Goal: Information Seeking & Learning: Learn about a topic

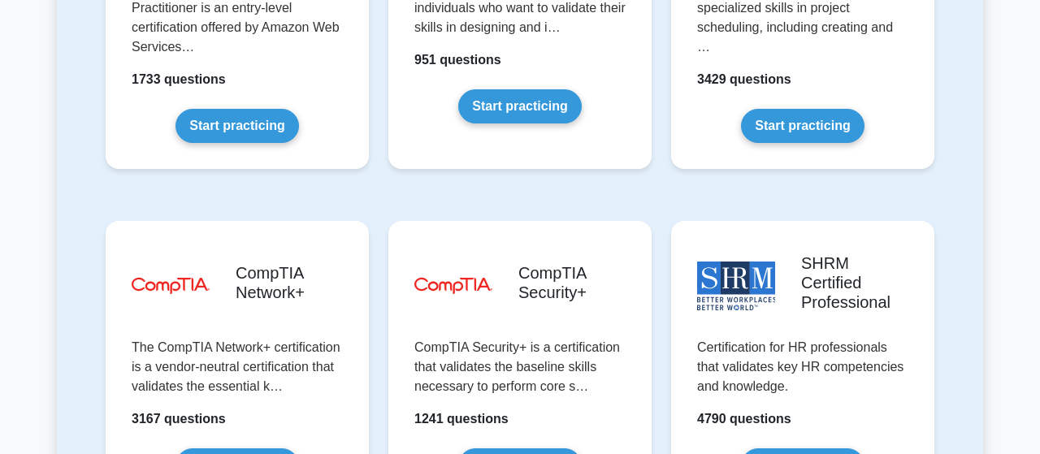
scroll to position [3043, 0]
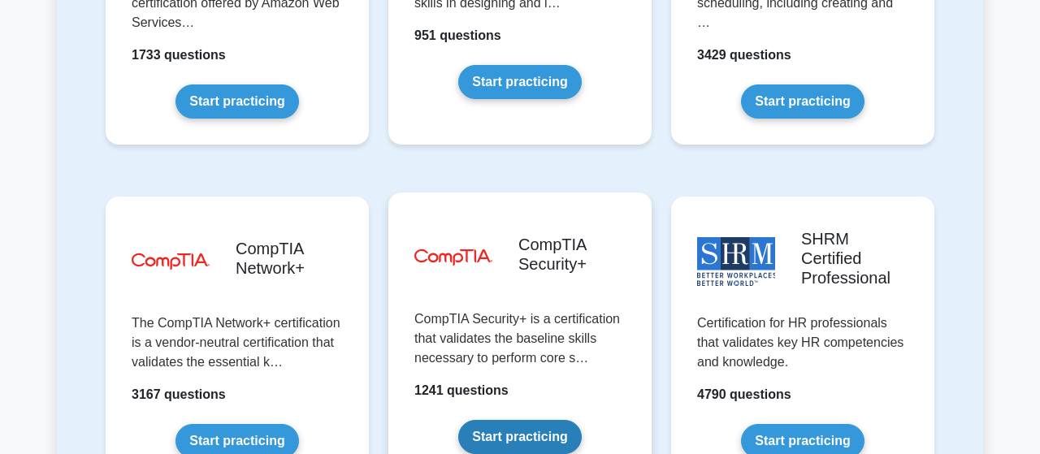
click at [485, 420] on link "Start practicing" at bounding box center [519, 437] width 123 height 34
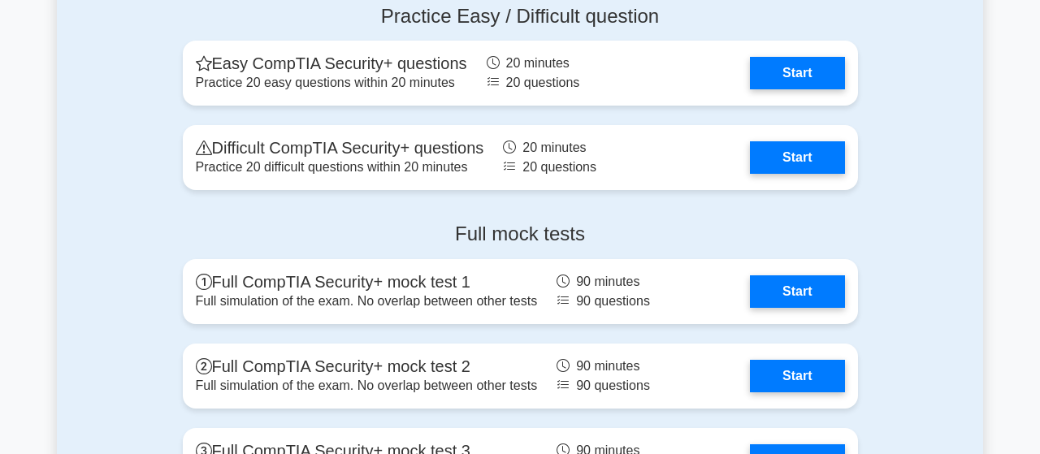
scroll to position [3381, 0]
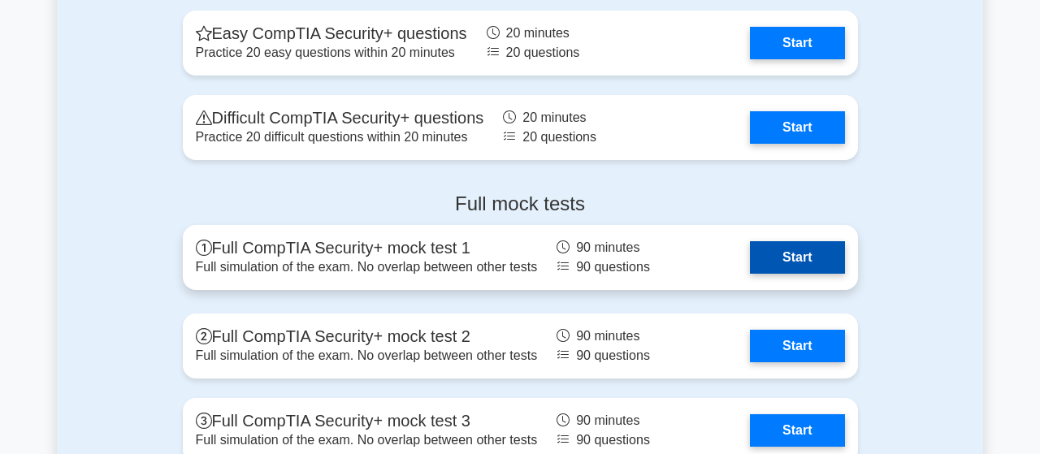
click at [782, 260] on link "Start" at bounding box center [797, 257] width 94 height 33
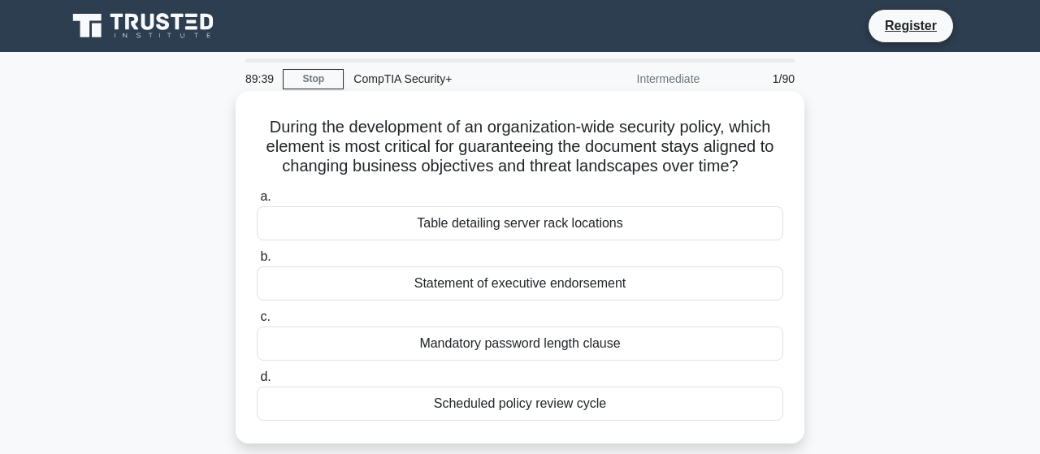
scroll to position [85, 0]
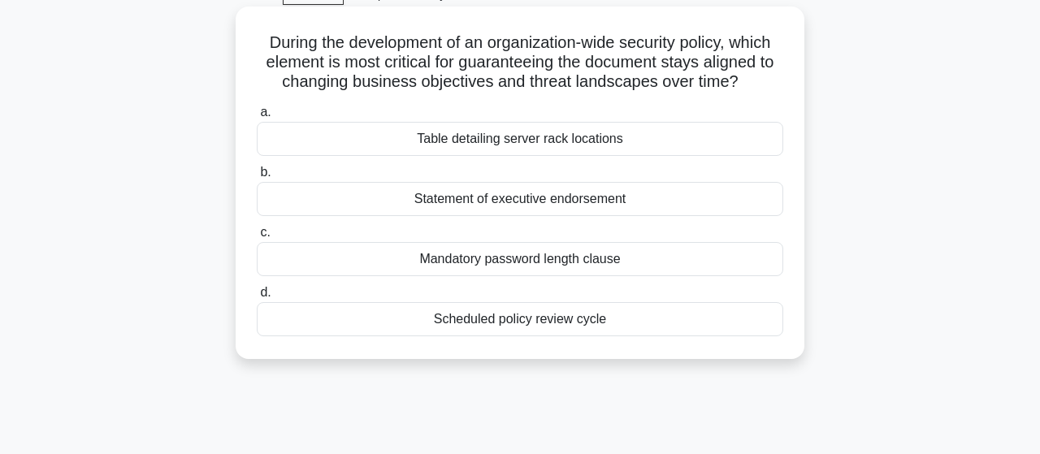
click at [571, 323] on div "Scheduled policy review cycle" at bounding box center [520, 319] width 527 height 34
click at [257, 298] on input "d. Scheduled policy review cycle" at bounding box center [257, 293] width 0 height 11
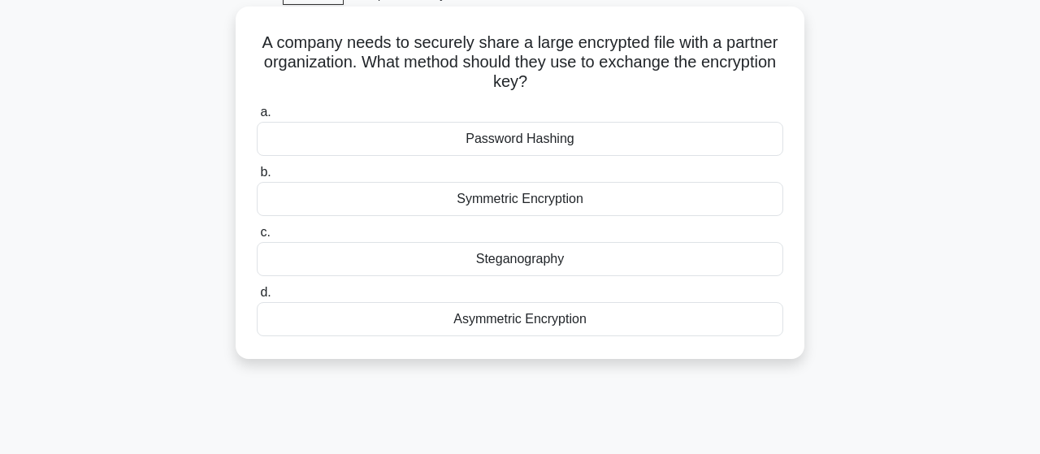
click at [604, 319] on div "Asymmetric Encryption" at bounding box center [520, 319] width 527 height 34
click at [257, 298] on input "d. Asymmetric Encryption" at bounding box center [257, 293] width 0 height 11
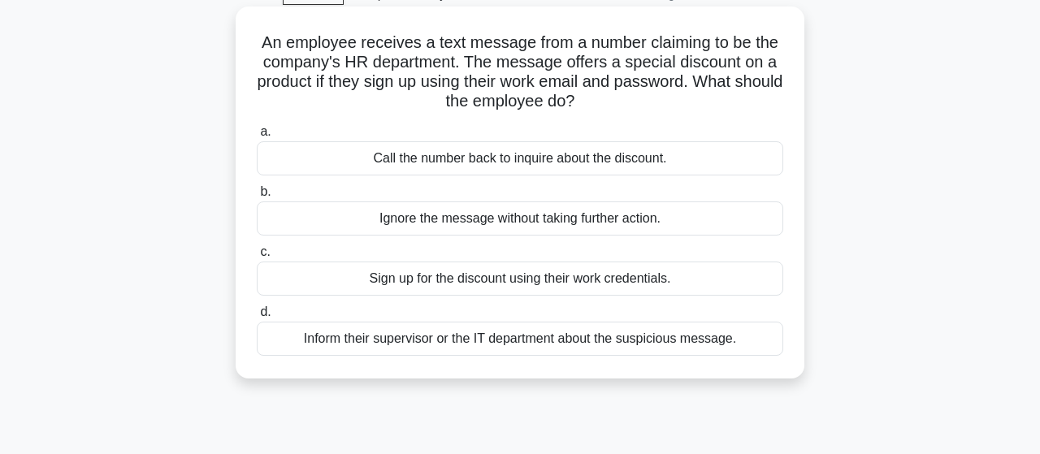
click at [757, 333] on div "Inform their supervisor or the IT department about the suspicious message." at bounding box center [520, 339] width 527 height 34
click at [257, 318] on input "d. Inform their supervisor or the IT department about the suspicious message." at bounding box center [257, 312] width 0 height 11
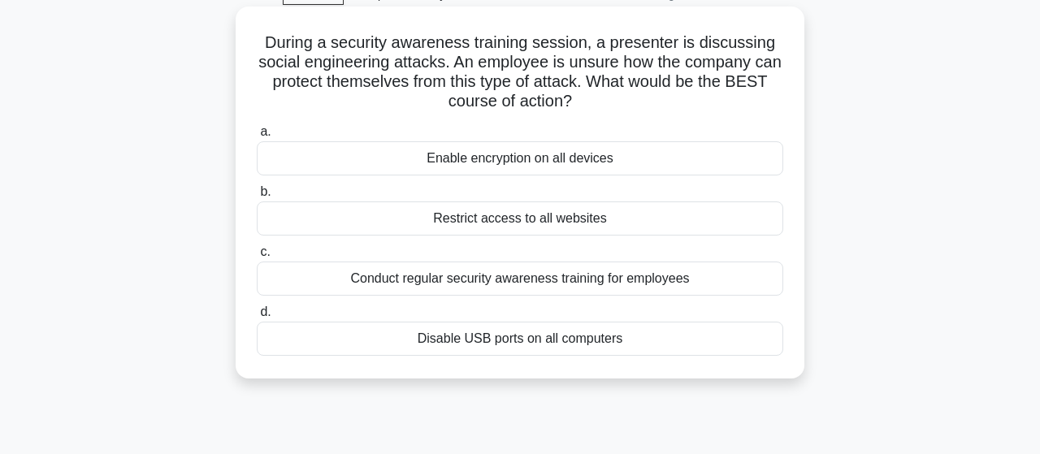
click at [701, 275] on div "Conduct regular security awareness training for employees" at bounding box center [520, 279] width 527 height 34
click at [257, 258] on input "c. Conduct regular security awareness training for employees" at bounding box center [257, 252] width 0 height 11
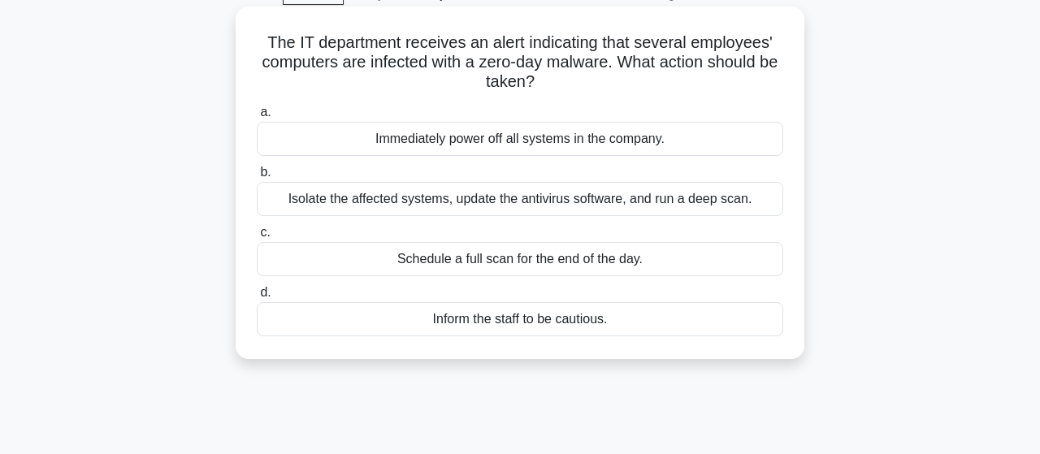
click at [662, 204] on div "Isolate the affected systems, update the antivirus software, and run a deep sca…" at bounding box center [520, 199] width 527 height 34
click at [257, 178] on input "b. Isolate the affected systems, update the antivirus software, and run a deep …" at bounding box center [257, 172] width 0 height 11
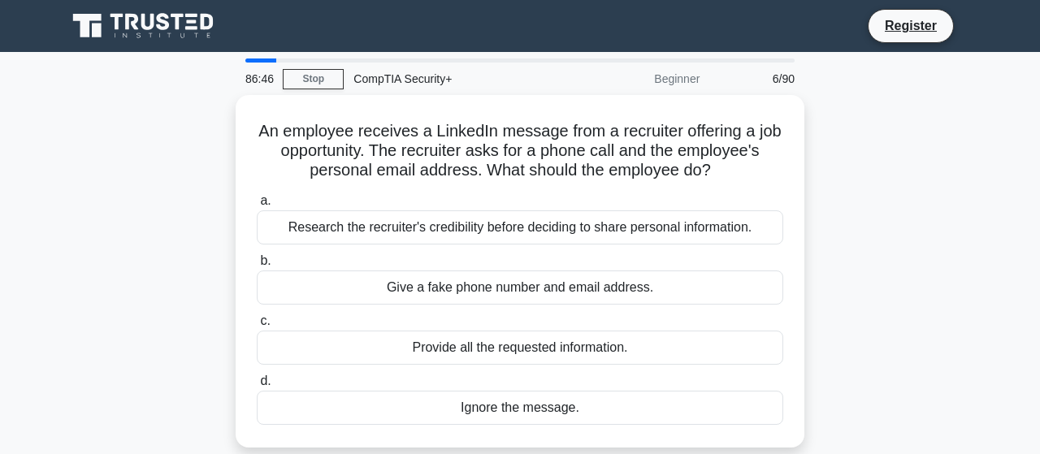
scroll to position [0, 0]
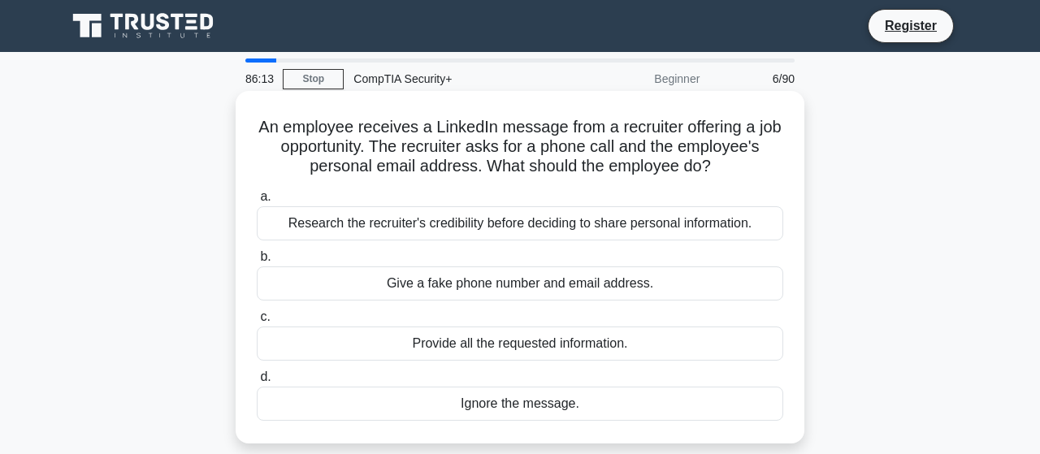
click at [745, 220] on div "Research the recruiter's credibility before deciding to share personal informat…" at bounding box center [520, 223] width 527 height 34
click at [257, 202] on input "a. Research the recruiter's credibility before deciding to share personal infor…" at bounding box center [257, 197] width 0 height 11
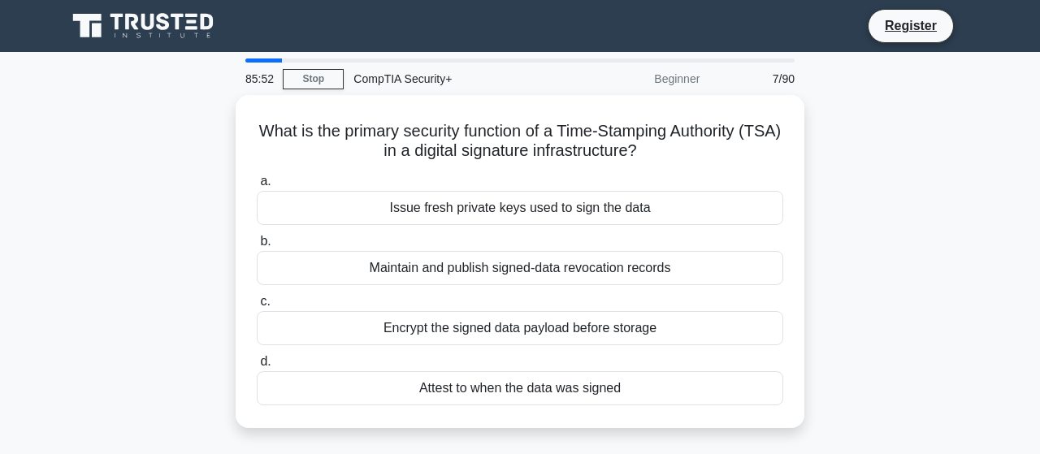
scroll to position [85, 0]
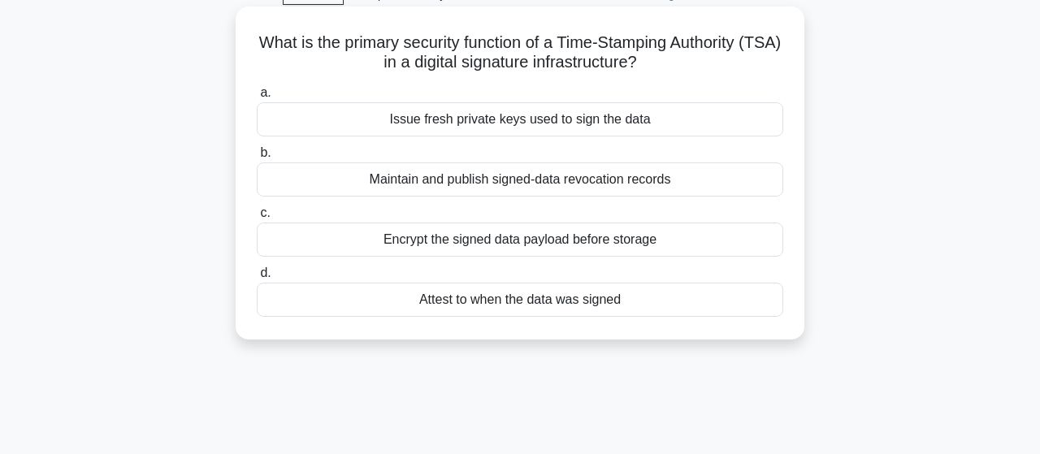
click at [711, 303] on div "Attest to when the data was signed" at bounding box center [520, 300] width 527 height 34
click at [257, 279] on input "d. Attest to when the data was signed" at bounding box center [257, 273] width 0 height 11
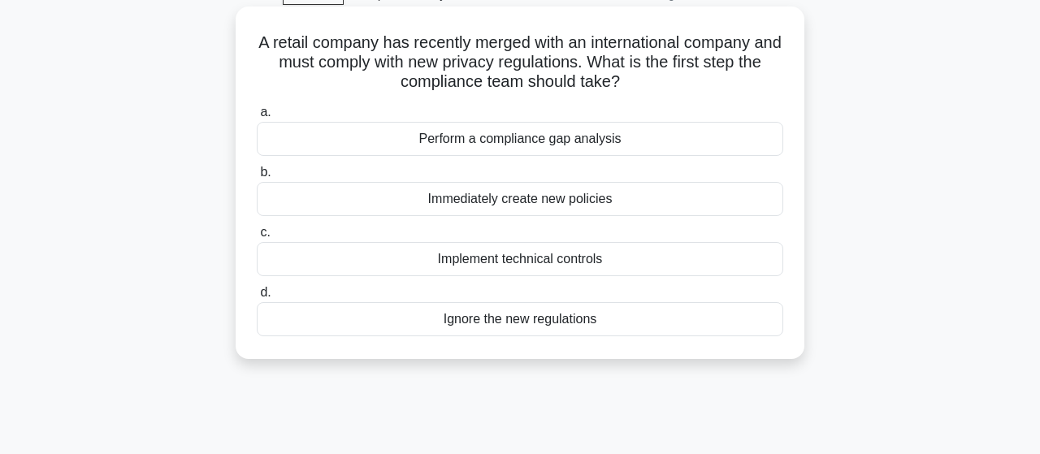
click at [647, 141] on div "Perform a compliance gap analysis" at bounding box center [520, 139] width 527 height 34
click at [257, 118] on input "a. Perform a compliance gap analysis" at bounding box center [257, 112] width 0 height 11
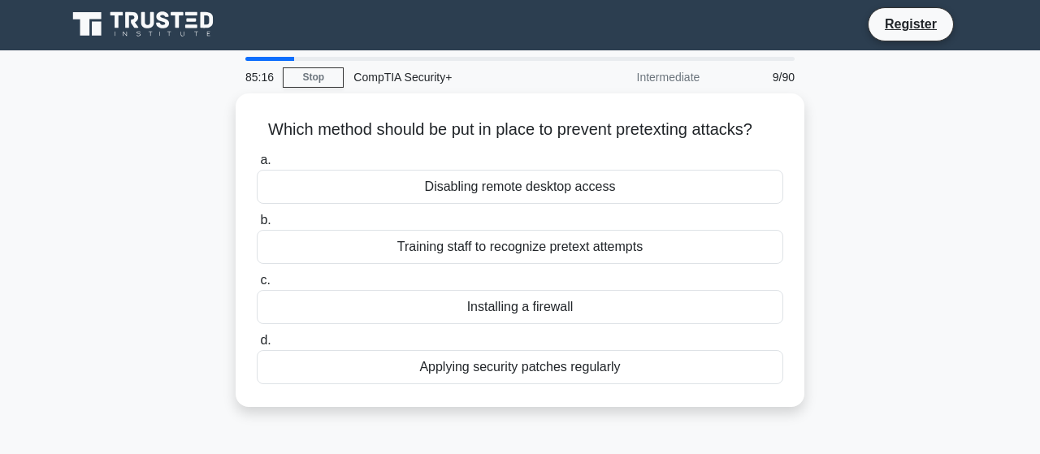
scroll to position [0, 0]
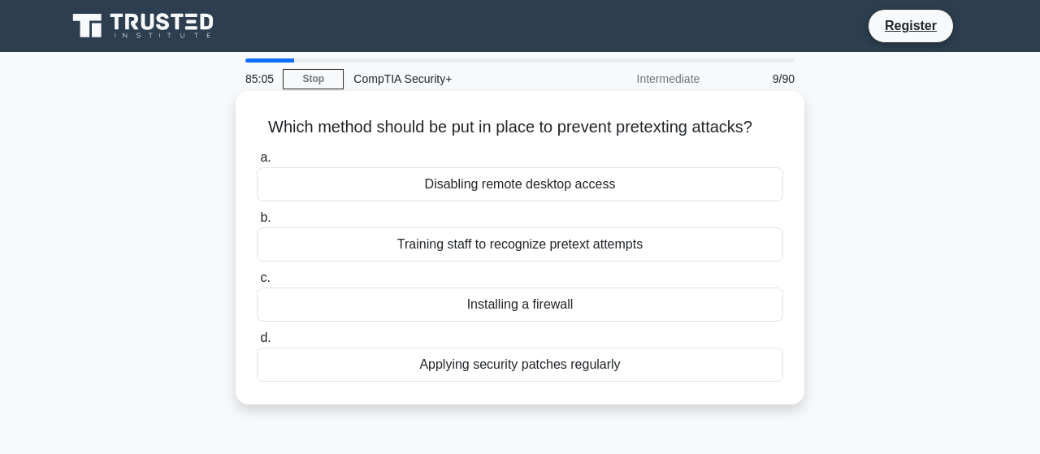
click at [718, 242] on div "Training staff to recognize pretext attempts" at bounding box center [520, 245] width 527 height 34
click at [257, 223] on input "b. Training staff to recognize pretext attempts" at bounding box center [257, 218] width 0 height 11
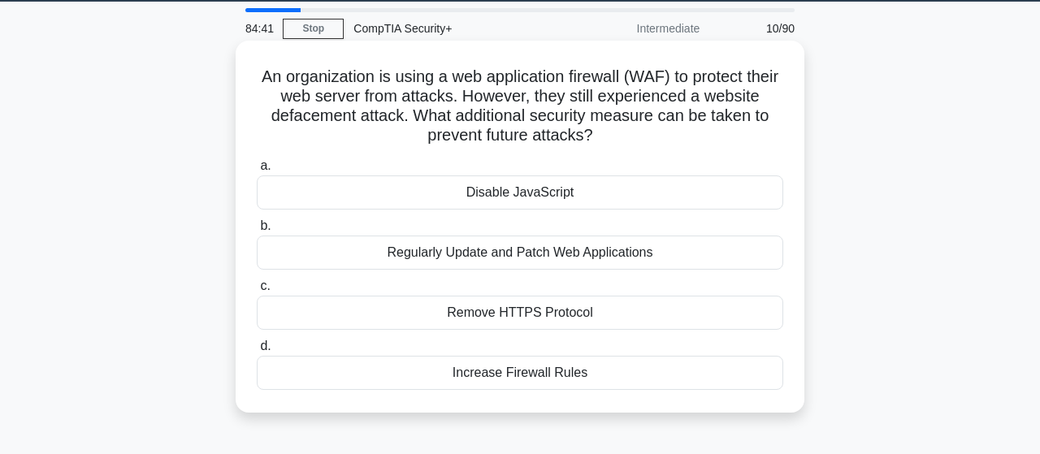
scroll to position [85, 0]
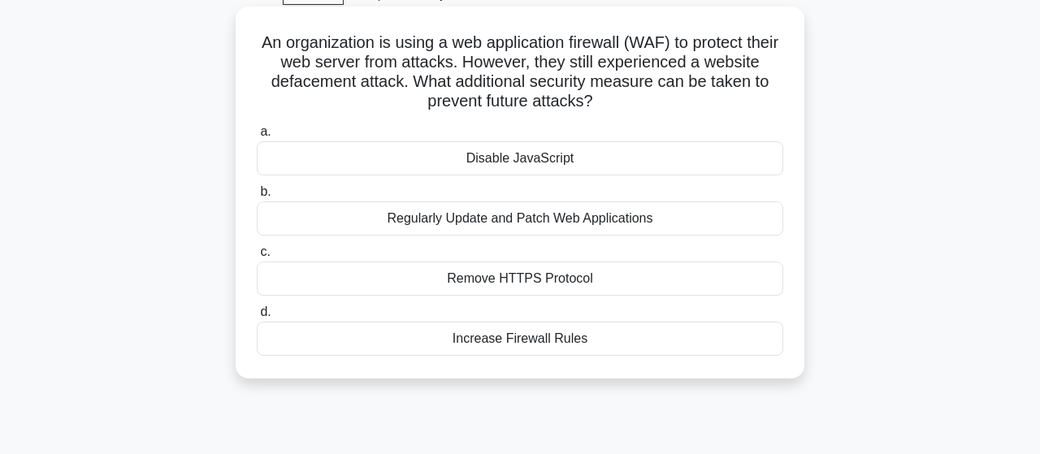
click at [690, 223] on div "Regularly Update and Patch Web Applications" at bounding box center [520, 219] width 527 height 34
click at [257, 197] on input "b. Regularly Update and Patch Web Applications" at bounding box center [257, 192] width 0 height 11
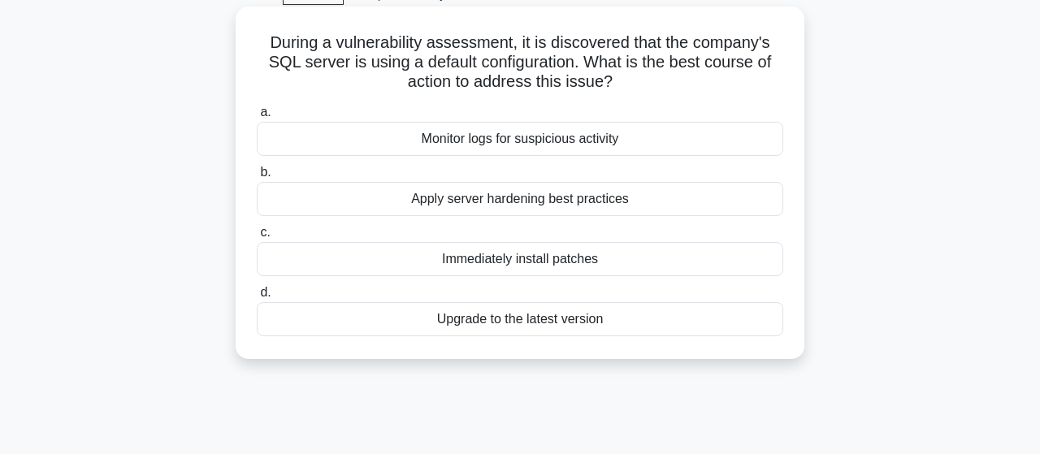
click at [648, 199] on div "Apply server hardening best practices" at bounding box center [520, 199] width 527 height 34
click at [257, 178] on input "b. Apply server hardening best practices" at bounding box center [257, 172] width 0 height 11
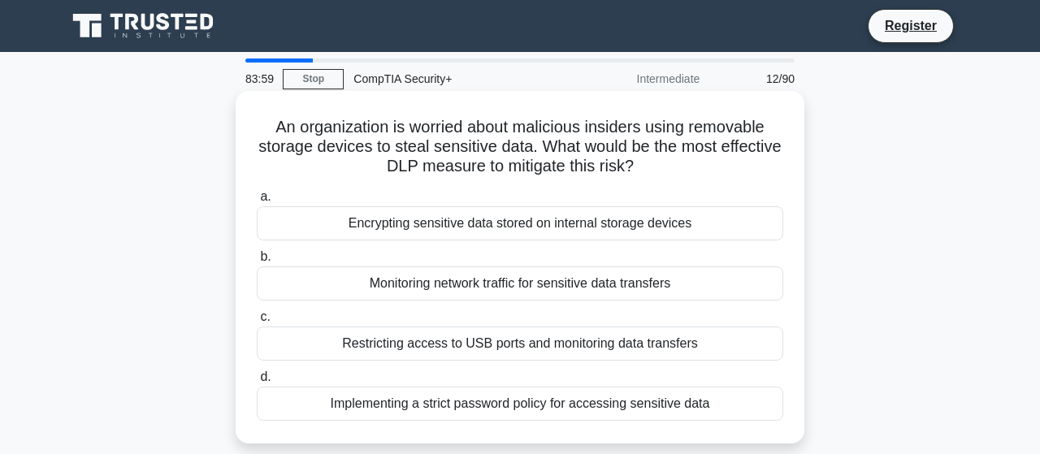
scroll to position [0, 0]
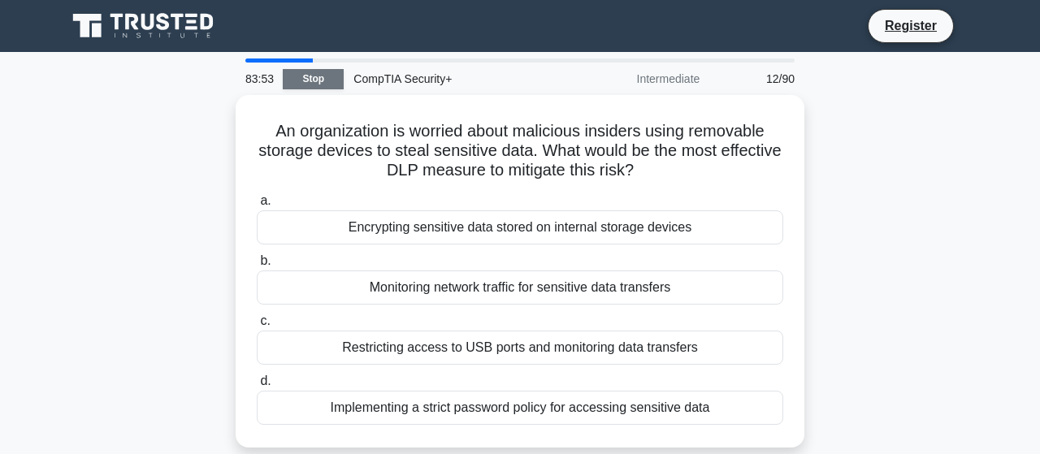
click at [303, 79] on link "Stop" at bounding box center [313, 79] width 61 height 20
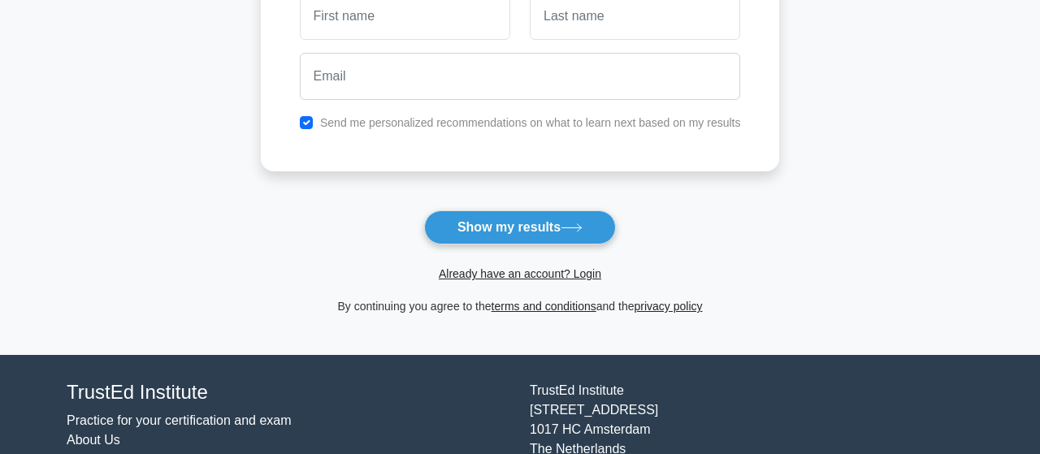
scroll to position [254, 0]
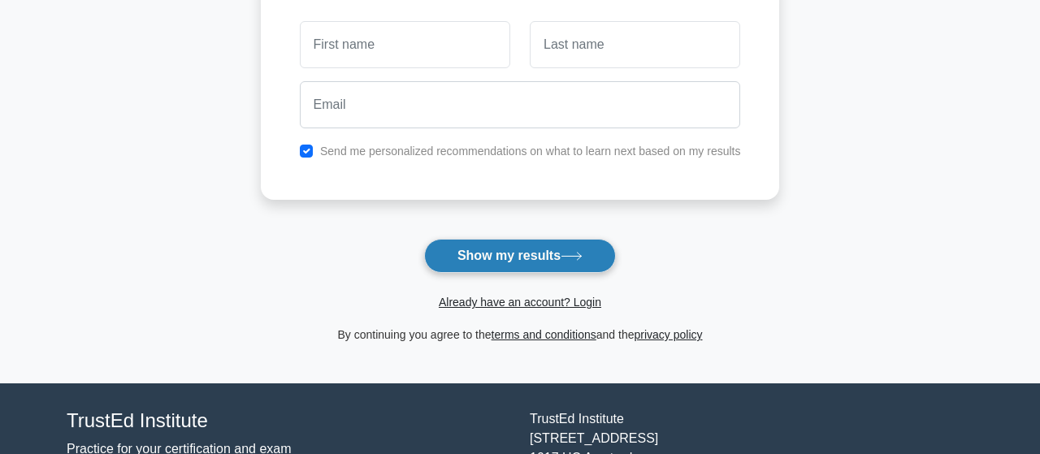
click at [520, 254] on button "Show my results" at bounding box center [520, 256] width 192 height 34
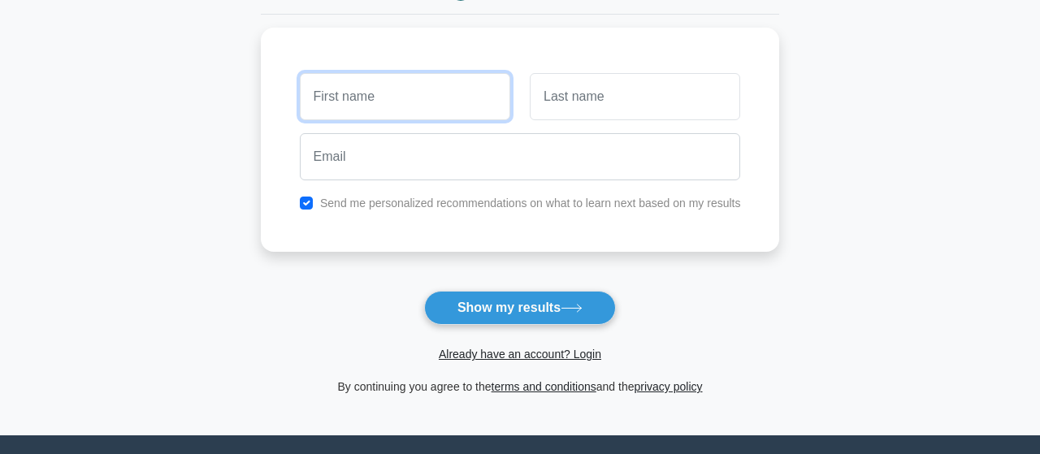
scroll to position [85, 0]
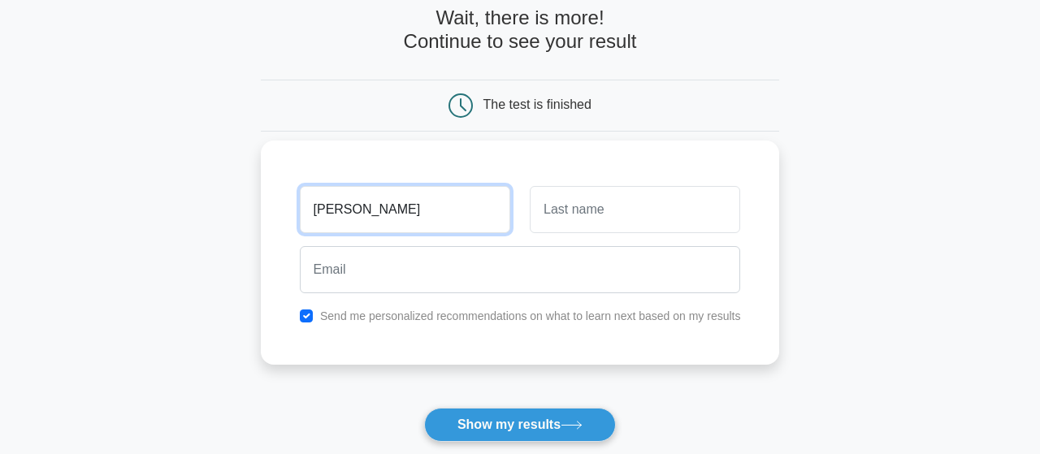
type input "Claude"
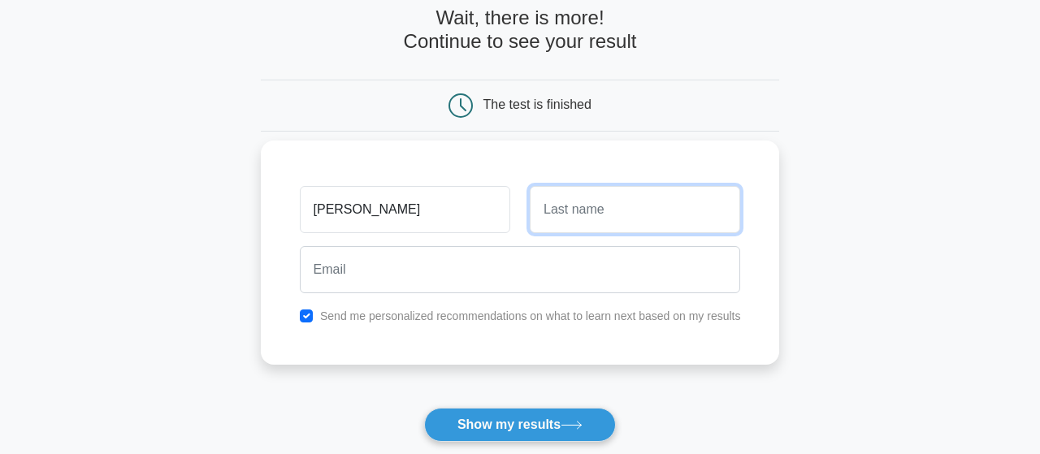
click at [631, 220] on input "text" at bounding box center [635, 209] width 210 height 47
type input "Fozao"
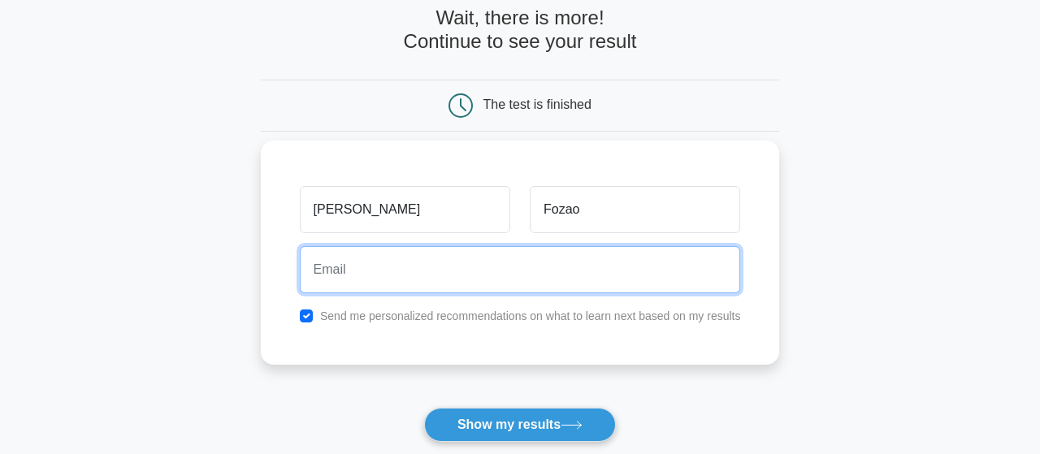
click at [481, 271] on input "email" at bounding box center [520, 269] width 441 height 47
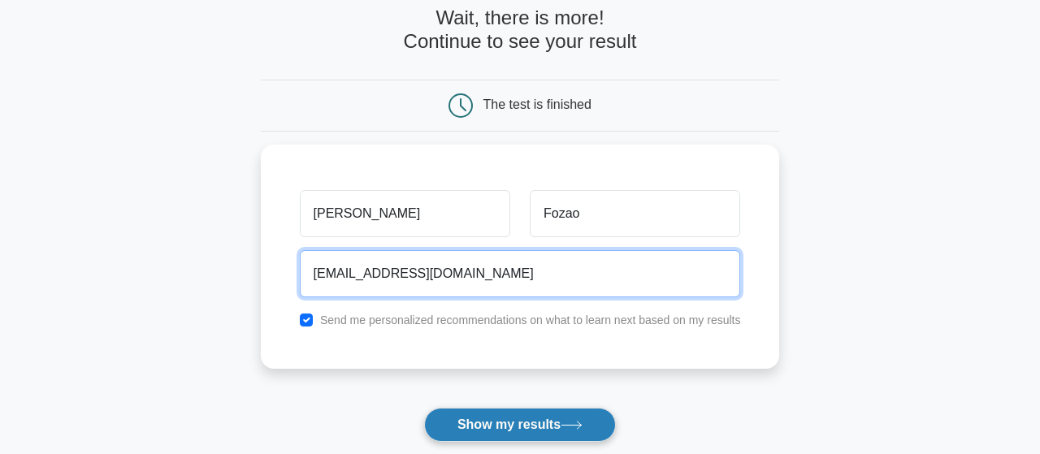
type input "[EMAIL_ADDRESS][DOMAIN_NAME]"
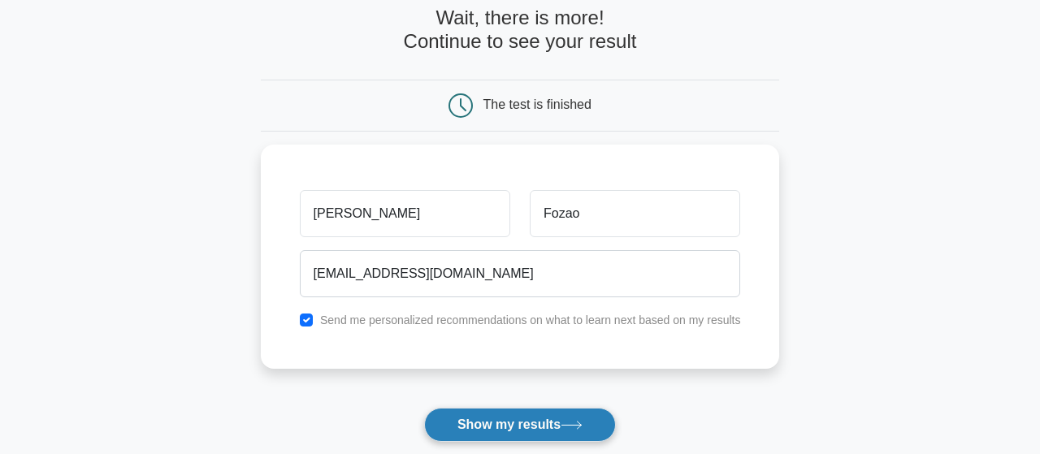
click at [472, 428] on button "Show my results" at bounding box center [520, 425] width 192 height 34
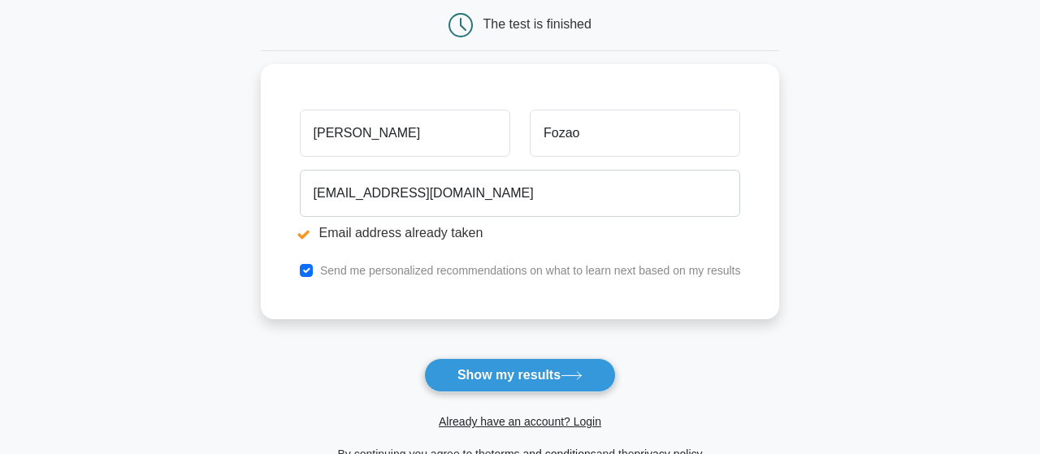
scroll to position [169, 0]
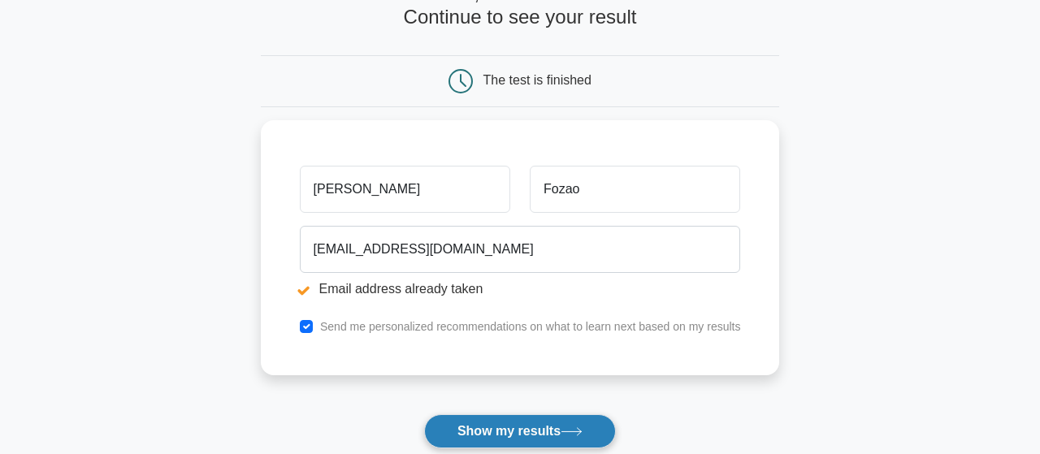
click at [513, 434] on button "Show my results" at bounding box center [520, 431] width 192 height 34
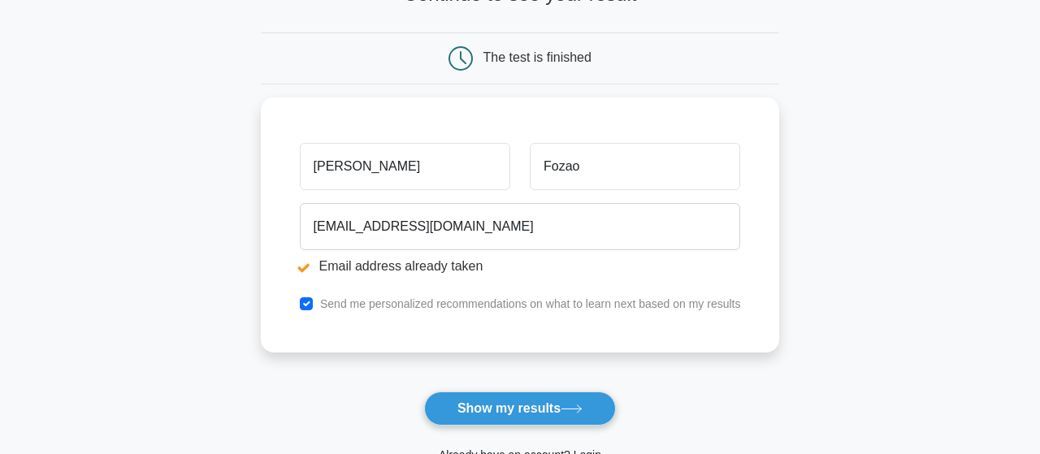
scroll to position [254, 0]
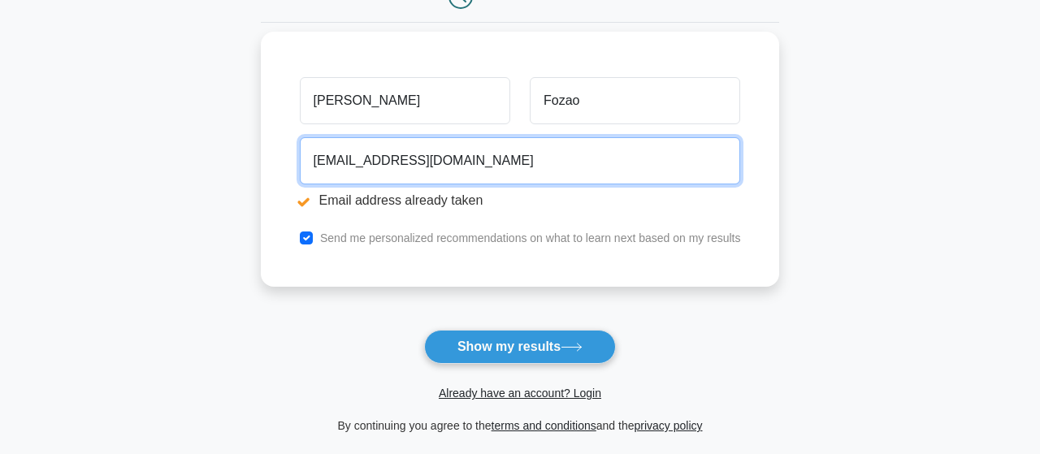
click at [549, 158] on input "[EMAIL_ADDRESS][DOMAIN_NAME]" at bounding box center [520, 160] width 441 height 47
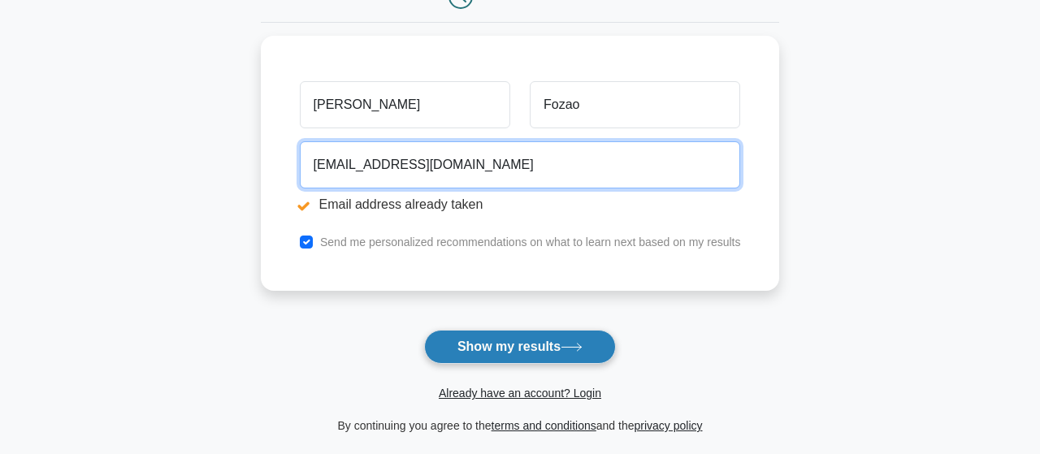
type input "[EMAIL_ADDRESS][DOMAIN_NAME]"
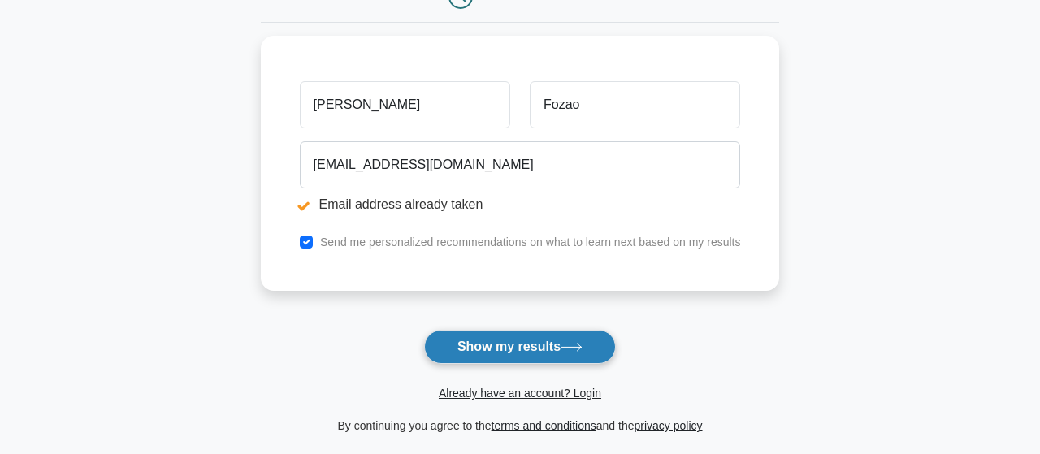
click at [485, 344] on button "Show my results" at bounding box center [520, 347] width 192 height 34
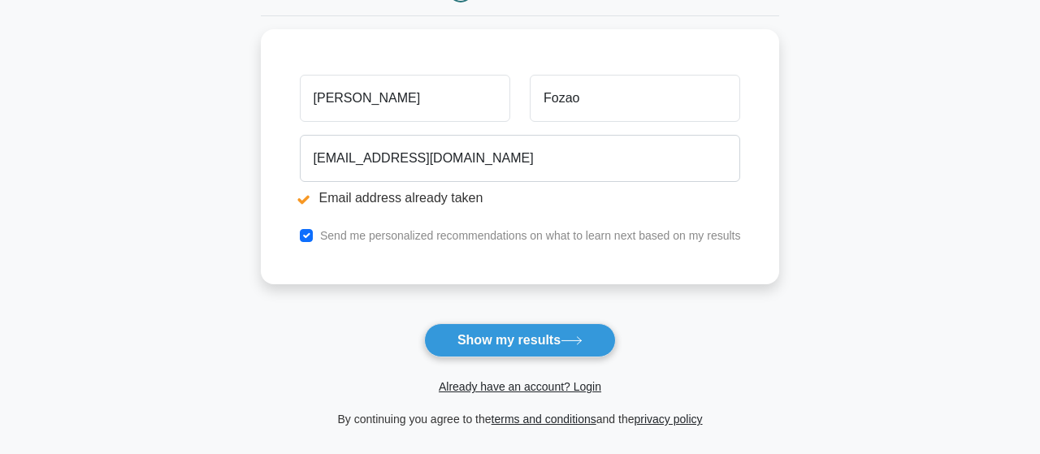
scroll to position [338, 0]
